Goal: Navigation & Orientation: Find specific page/section

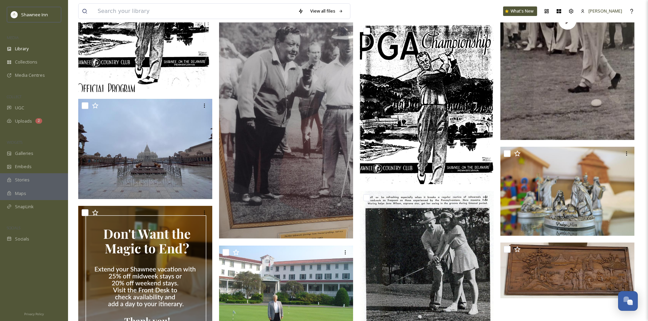
scroll to position [312, 0]
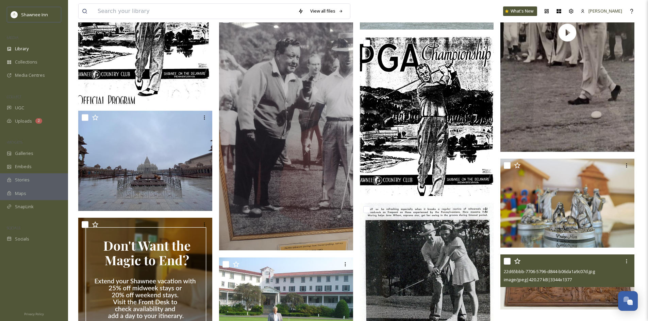
click at [539, 280] on span "image/jpeg | 420.27 kB | 3344 x 1377" at bounding box center [538, 280] width 68 height 6
click at [536, 288] on img at bounding box center [567, 282] width 134 height 55
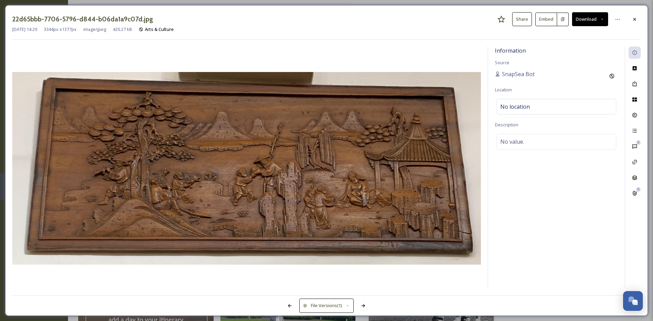
click at [637, 21] on icon at bounding box center [634, 19] width 5 height 5
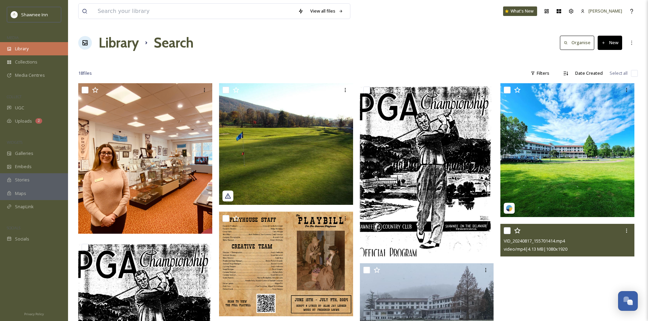
click at [15, 47] on span "Library" at bounding box center [22, 49] width 14 height 6
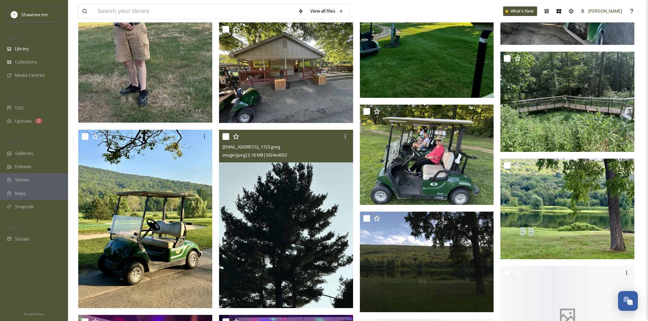
scroll to position [442, 0]
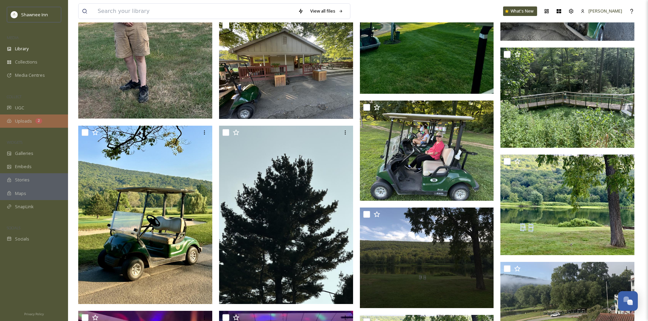
click at [44, 123] on div "Uploads 2" at bounding box center [34, 121] width 68 height 13
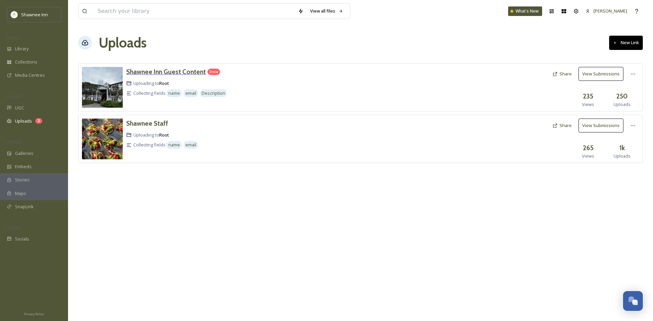
click at [179, 74] on h3 "Shawnee Inn Guest Content" at bounding box center [166, 72] width 80 height 8
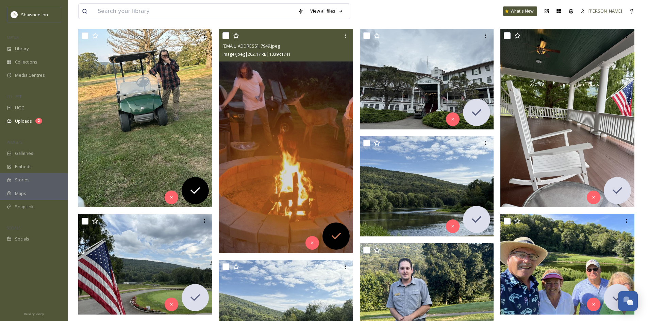
scroll to position [136, 0]
